Goal: Information Seeking & Learning: Learn about a topic

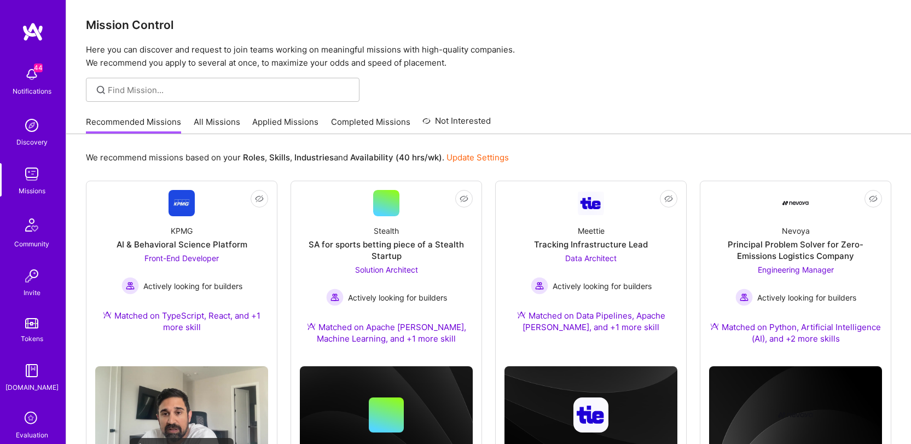
scroll to position [4, 0]
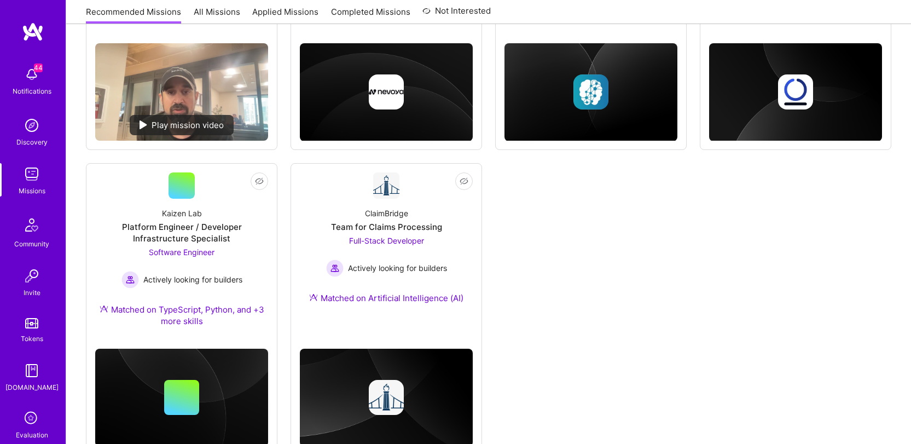
scroll to position [632, 0]
click at [395, 201] on div "ClaimBridge Team for Claims Processing Full-Stack Developer Actively looking fo…" at bounding box center [386, 258] width 173 height 118
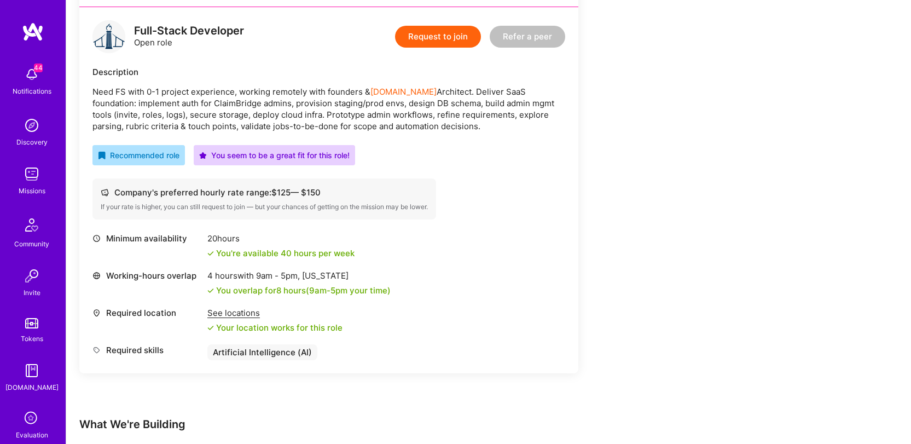
scroll to position [462, 0]
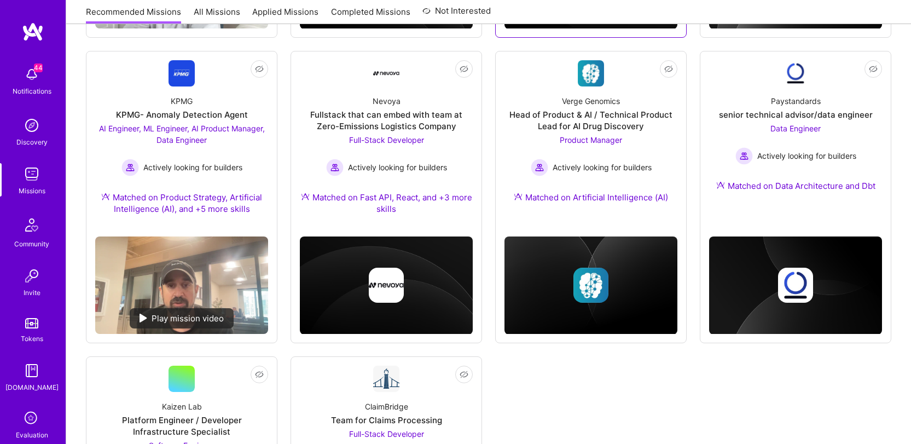
scroll to position [311, 0]
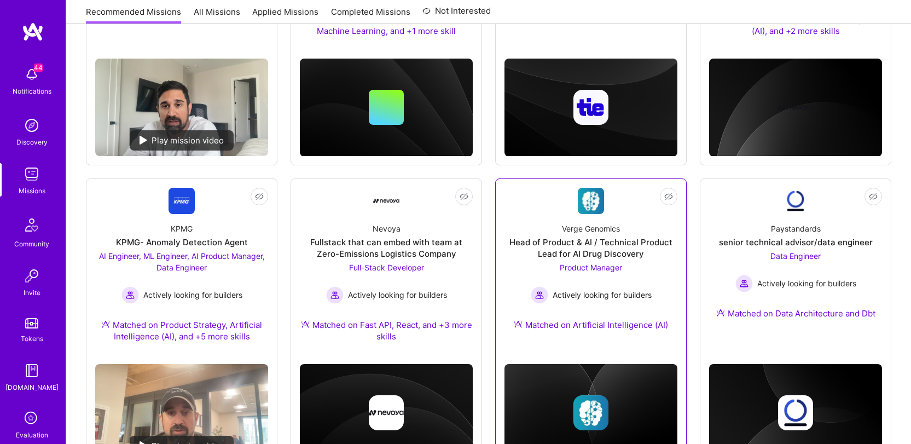
click at [626, 225] on div "Verge Genomics Head of Product & AI / Technical Product Lead for AI Drug Discov…" at bounding box center [590, 279] width 173 height 130
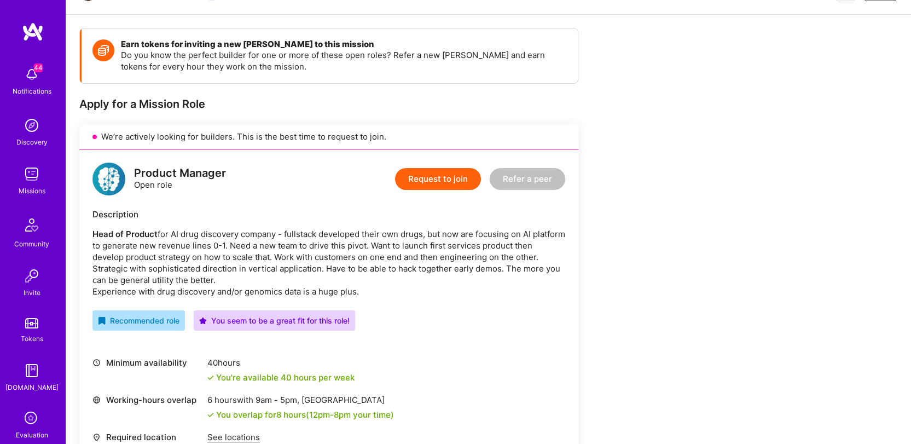
scroll to position [133, 0]
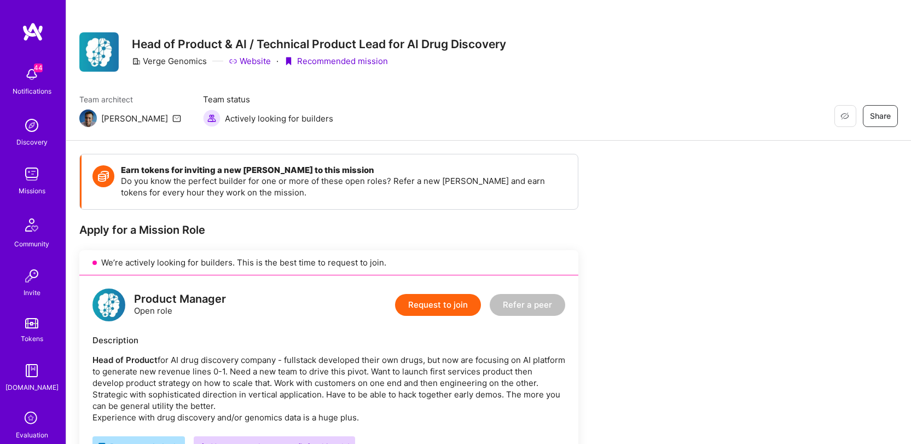
scroll to position [0, 0]
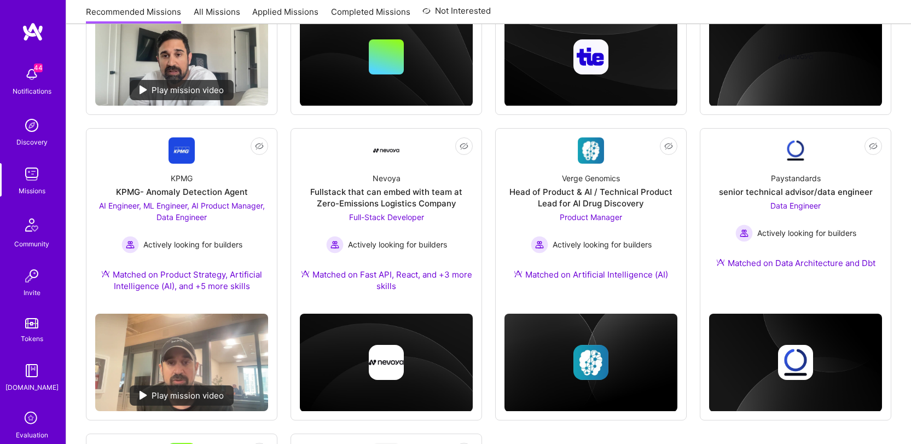
scroll to position [362, 0]
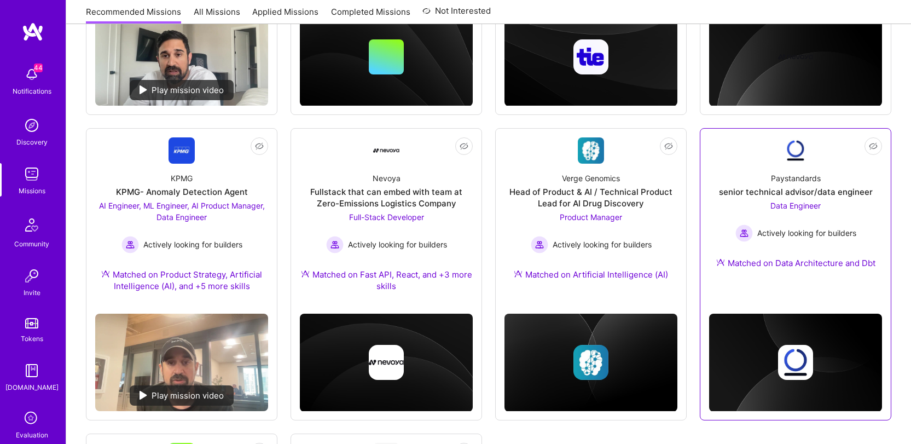
click at [754, 200] on div "Data Engineer Actively looking for builders" at bounding box center [795, 221] width 121 height 42
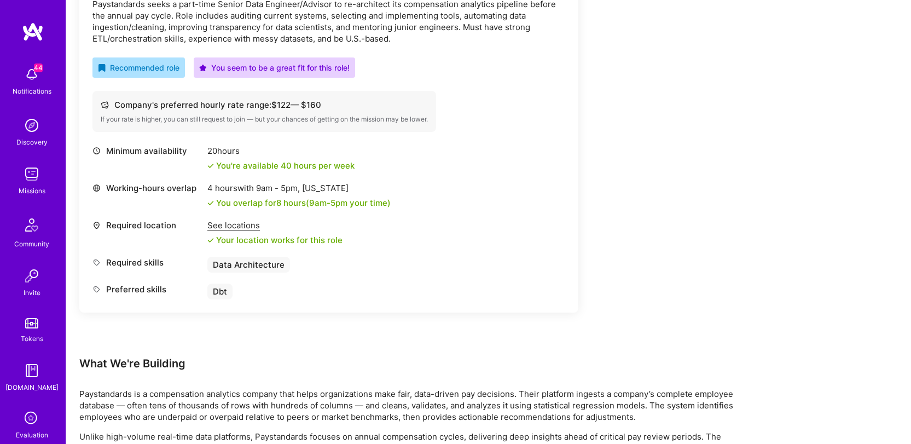
scroll to position [226, 0]
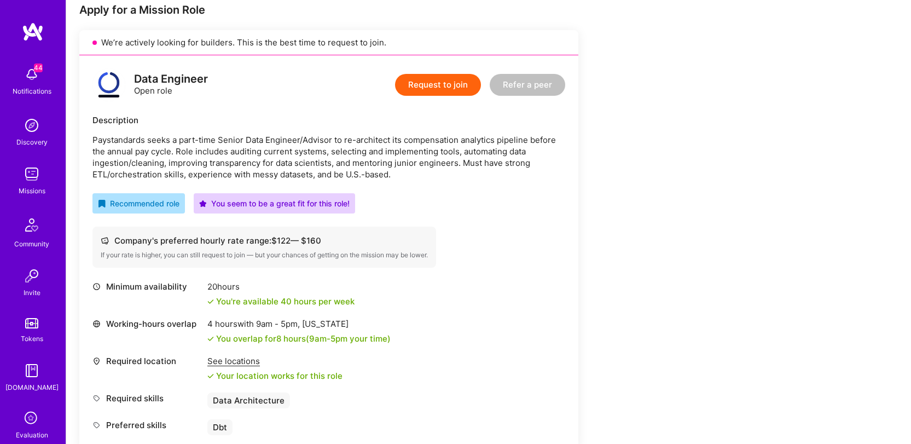
click at [434, 136] on p "Paystandards seeks a part-time Senior Data Engineer/Advisor to re-architect its…" at bounding box center [328, 157] width 473 height 46
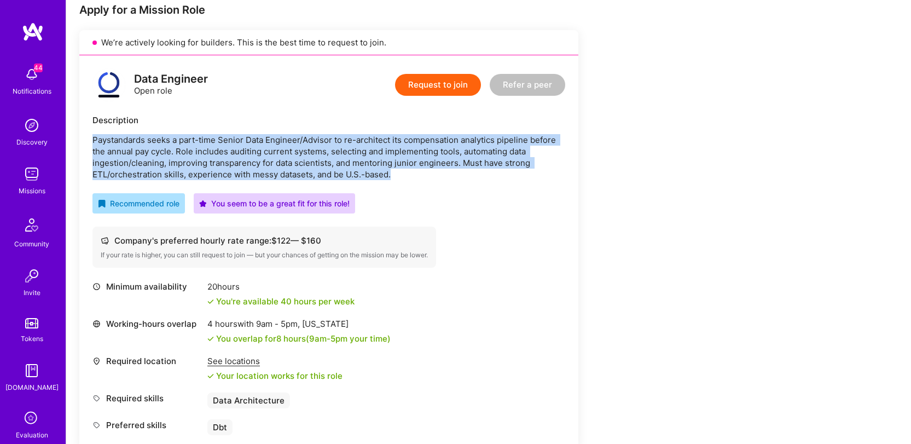
click at [434, 136] on p "Paystandards seeks a part-time Senior Data Engineer/Advisor to re-architect its…" at bounding box center [328, 157] width 473 height 46
